Goal: Information Seeking & Learning: Learn about a topic

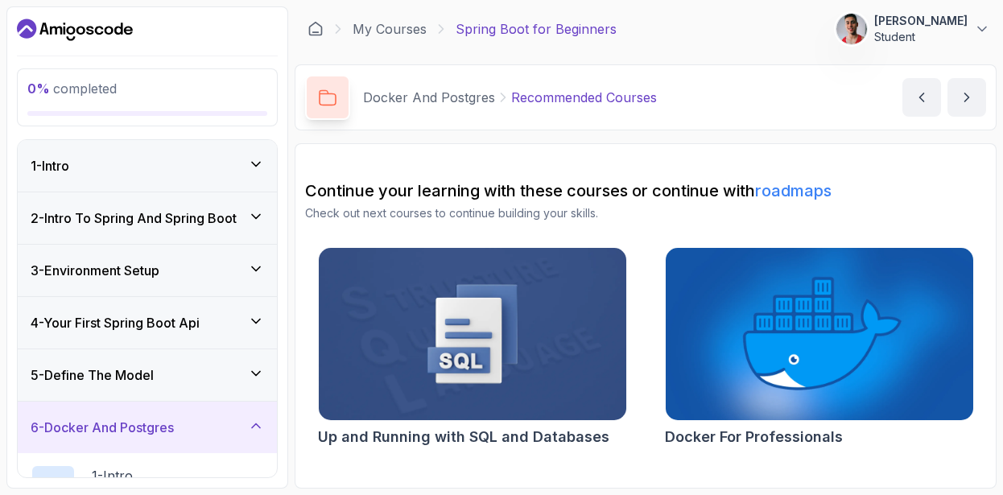
scroll to position [203, 0]
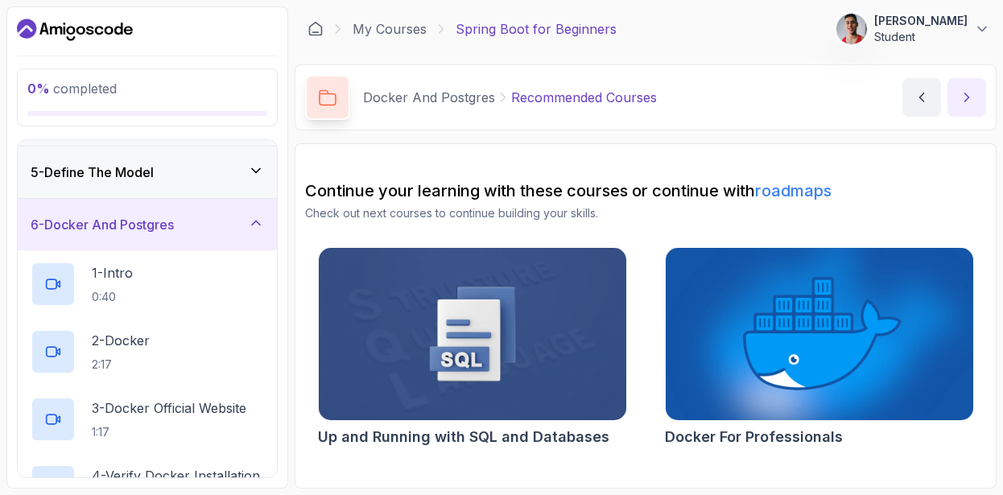
click at [972, 108] on button "next content" at bounding box center [967, 97] width 39 height 39
